Goal: Task Accomplishment & Management: Manage account settings

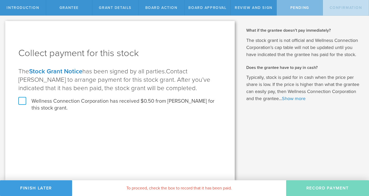
drag, startPoint x: 16, startPoint y: 101, endPoint x: 20, endPoint y: 101, distance: 3.7
click at [17, 101] on div "Collect payment for this stock The Stock Grant Notice has been signed by all pa…" at bounding box center [120, 101] width 230 height 160
click at [25, 101] on label "Wellness Connection Corporation has received $0.50 from [PERSON_NAME] for this …" at bounding box center [120, 105] width 204 height 14
click at [0, 0] on input "Wellness Connection Corporation has received $0.50 from April Haas for this sto…" at bounding box center [0, 0] width 0 height 0
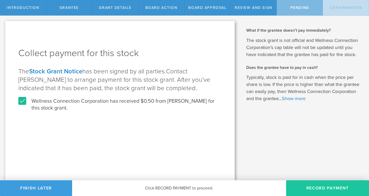
click at [325, 190] on button "Record Payment" at bounding box center [327, 189] width 83 height 16
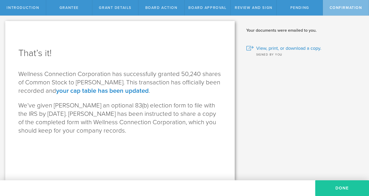
click at [346, 187] on button "Done" at bounding box center [343, 189] width 54 height 16
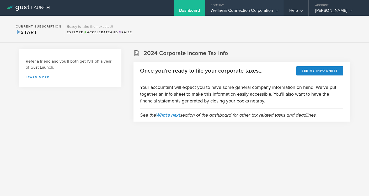
click at [231, 10] on div "Wellness Connection Corporation" at bounding box center [245, 12] width 68 height 8
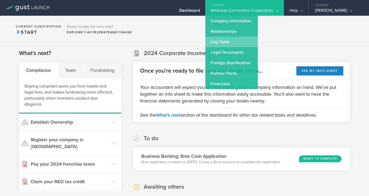
click at [225, 43] on link "Cap Table" at bounding box center [232, 42] width 53 height 11
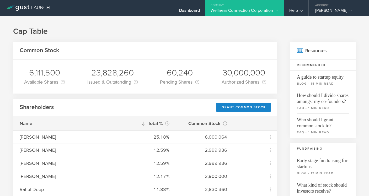
click at [225, 10] on div "Wellness Connection Corporation" at bounding box center [245, 12] width 68 height 8
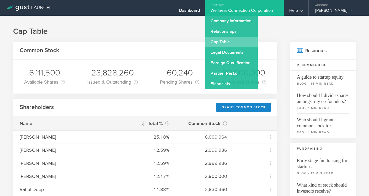
click at [220, 43] on link "Cap Table" at bounding box center [232, 42] width 53 height 11
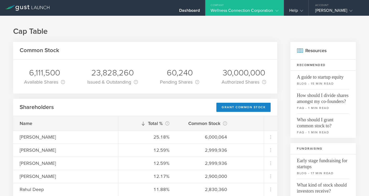
click at [227, 11] on div "Wellness Connection Corporation" at bounding box center [245, 12] width 68 height 8
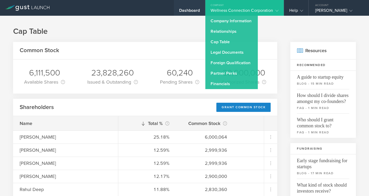
click at [192, 10] on div "Dashboard" at bounding box center [189, 12] width 21 height 8
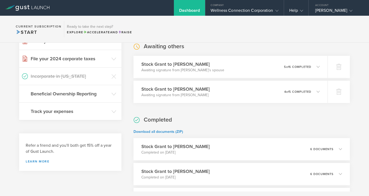
scroll to position [141, 0]
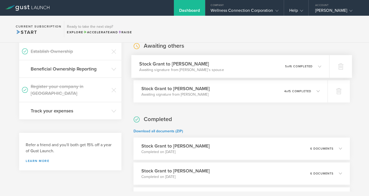
click at [320, 66] on icon at bounding box center [320, 66] width 3 height 3
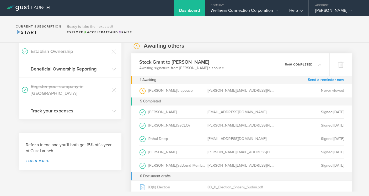
click at [319, 80] on link "Send a reminder now" at bounding box center [326, 80] width 37 height 8
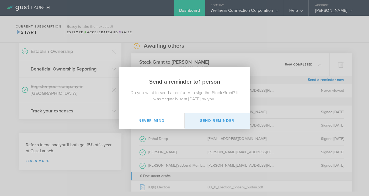
click at [218, 121] on button "Send Reminder" at bounding box center [218, 121] width 66 height 16
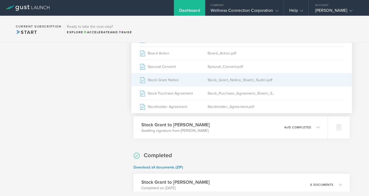
scroll to position [292, 0]
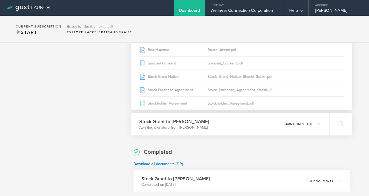
click at [319, 123] on icon at bounding box center [320, 124] width 3 height 3
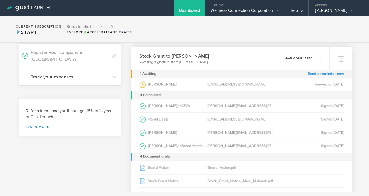
scroll to position [173, 0]
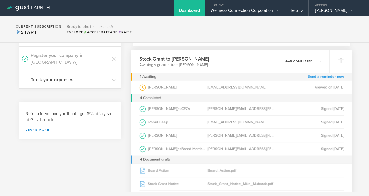
click at [325, 76] on link "Send a reminder now" at bounding box center [326, 77] width 37 height 8
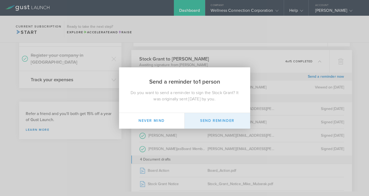
click at [208, 121] on button "Send Reminder" at bounding box center [218, 121] width 66 height 16
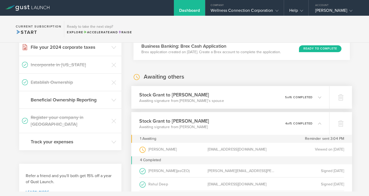
scroll to position [117, 0]
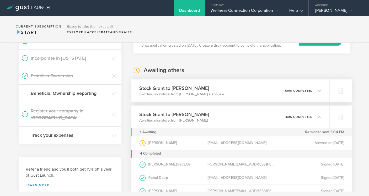
click at [319, 90] on icon at bounding box center [320, 90] width 3 height 3
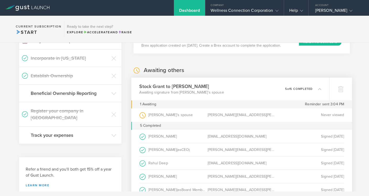
click at [320, 88] on icon at bounding box center [320, 88] width 3 height 3
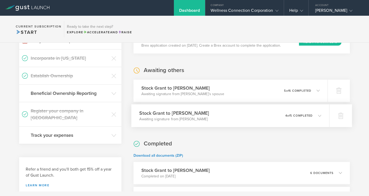
click at [320, 115] on icon at bounding box center [320, 115] width 3 height 3
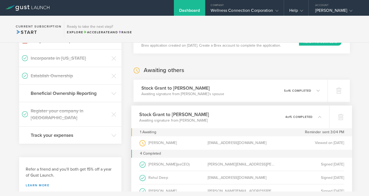
click at [320, 115] on icon at bounding box center [317, 116] width 9 height 5
